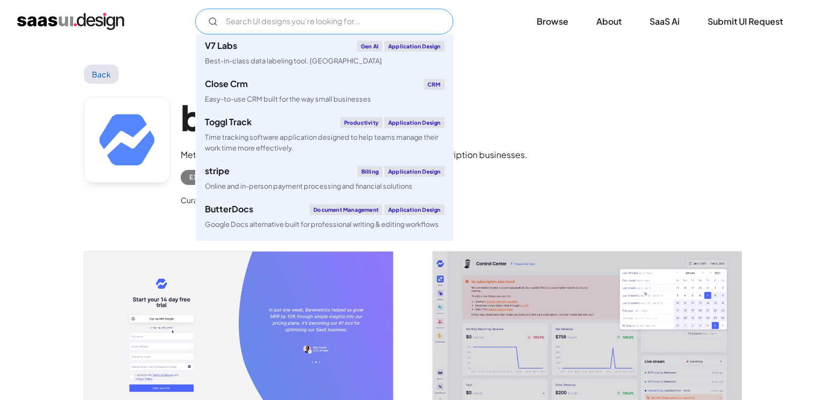
click at [265, 17] on input "Email Form" at bounding box center [324, 22] width 258 height 26
click at [188, 19] on div "V7 Labs Gen AI Application Design Best-in-class data labeling tool. GenAI Close…" at bounding box center [406, 22] width 778 height 26
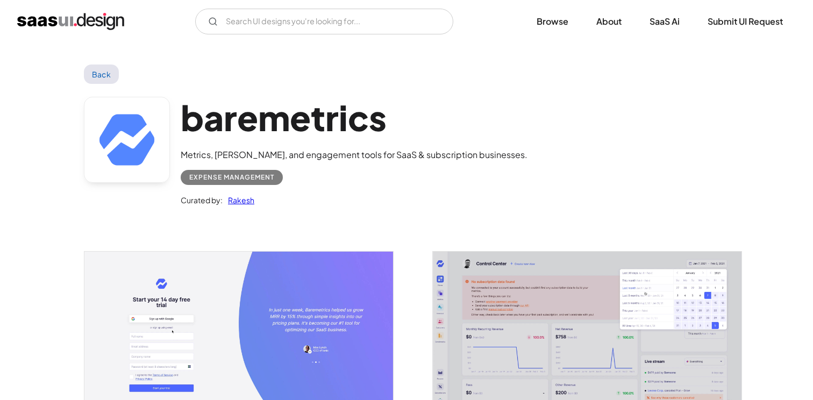
click at [188, 19] on div "V7 Labs Gen AI Application Design Best-in-class data labeling tool. GenAI Close…" at bounding box center [406, 22] width 778 height 26
type input "Search"
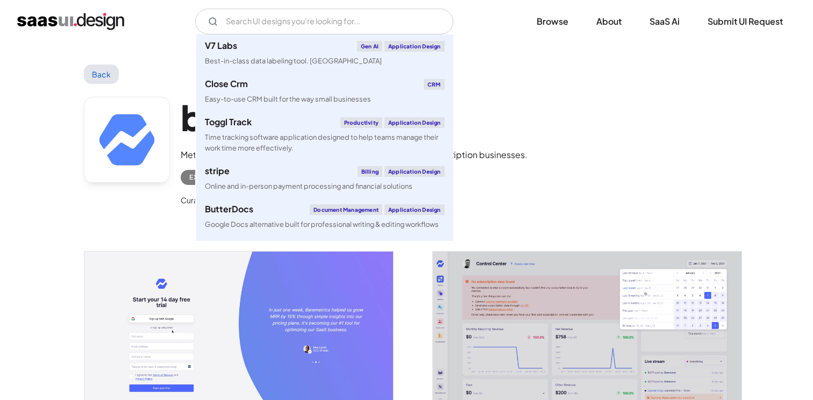
click at [176, 80] on div "Back" at bounding box center [406, 73] width 645 height 19
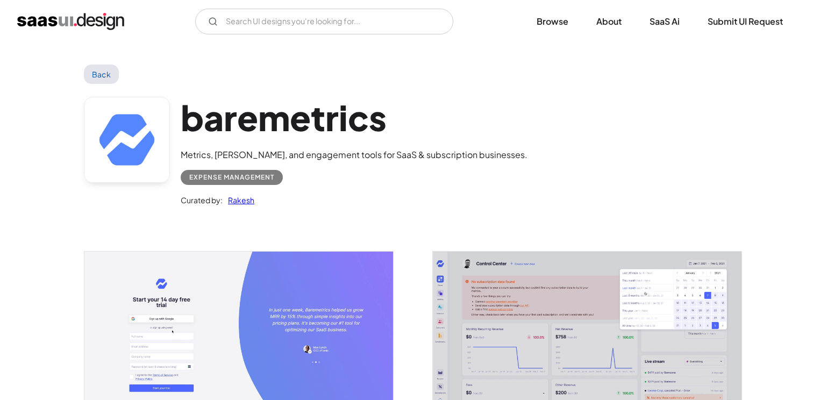
click at [186, 114] on h1 "baremetrics" at bounding box center [354, 117] width 347 height 41
click at [238, 110] on h1 "baremetrics" at bounding box center [354, 117] width 347 height 41
drag, startPoint x: 238, startPoint y: 109, endPoint x: 231, endPoint y: 212, distance: 104.0
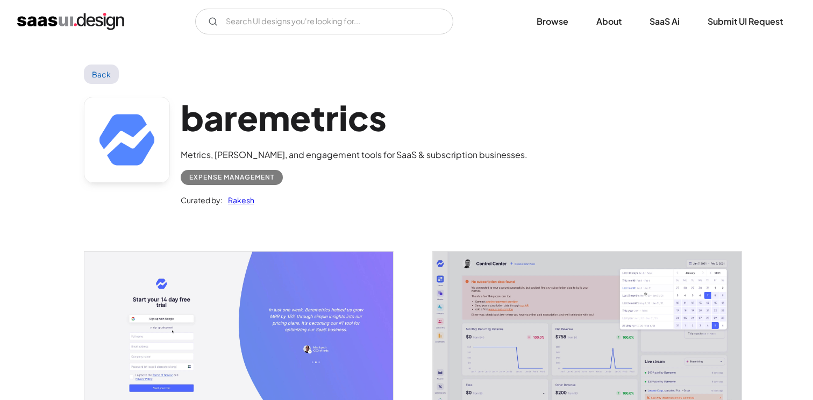
click at [231, 212] on div "baremetrics Metrics, [PERSON_NAME], and engagement tools for SaaS & subscriptio…" at bounding box center [406, 154] width 645 height 140
